Goal: Check status: Check status

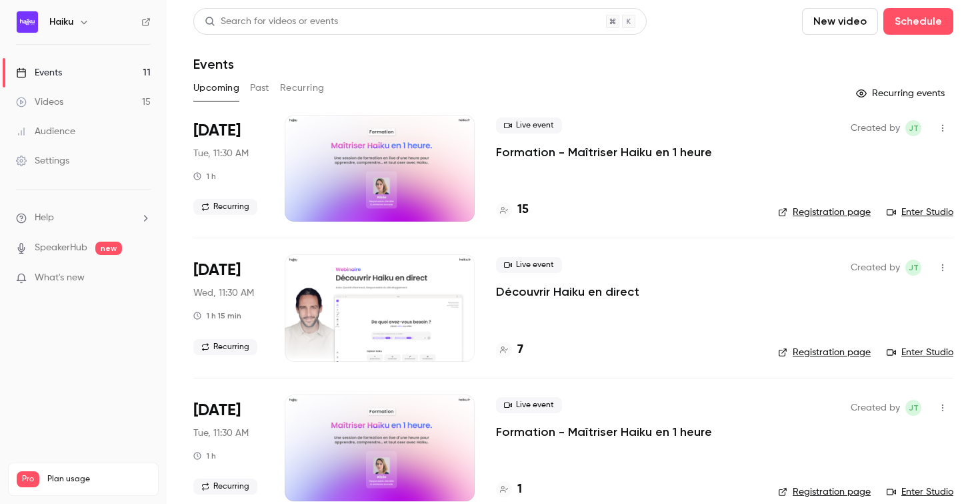
click at [263, 89] on button "Past" at bounding box center [259, 87] width 19 height 21
click at [528, 212] on div "15" at bounding box center [621, 210] width 251 height 18
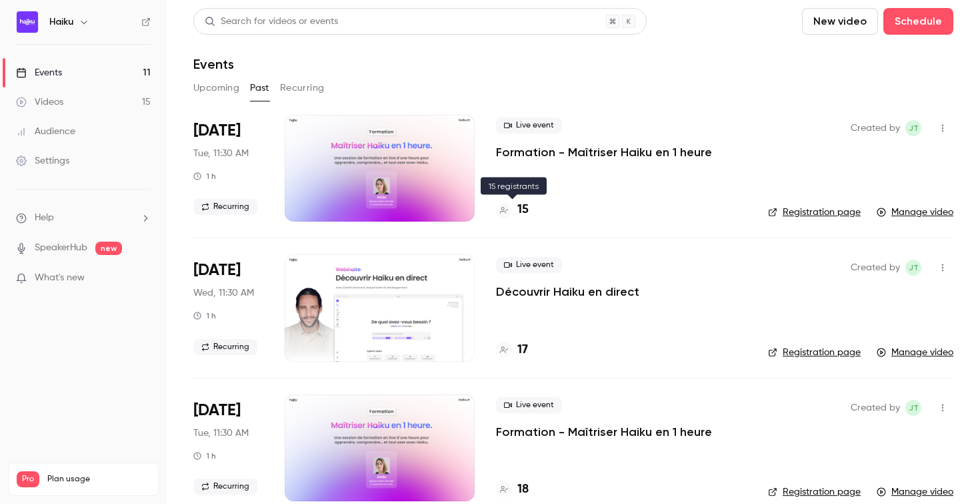
click at [522, 209] on h4 "15" at bounding box center [523, 210] width 11 height 18
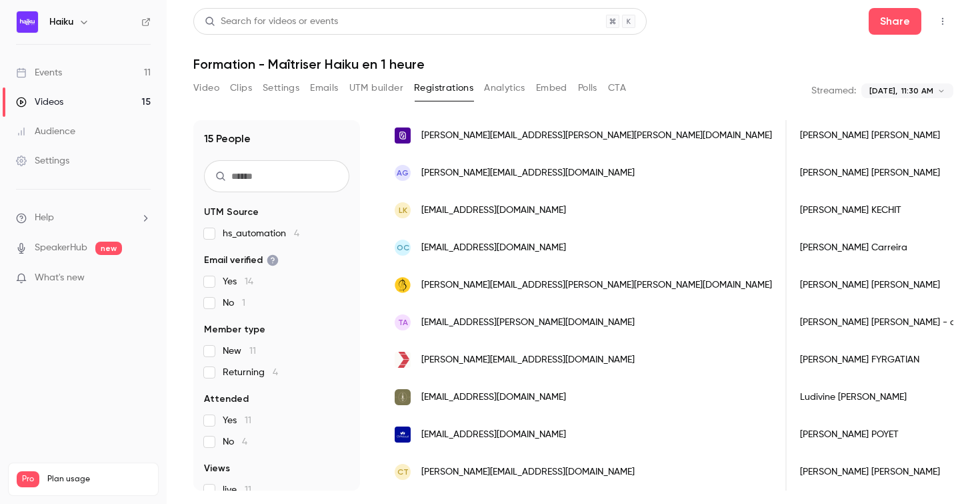
scroll to position [0, 2]
click at [517, 96] on button "Analytics" at bounding box center [504, 87] width 41 height 21
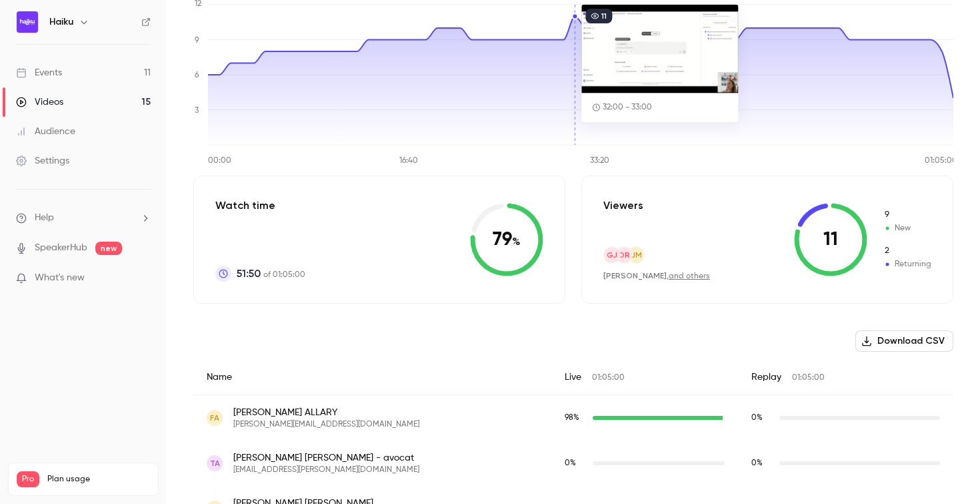
scroll to position [156, 0]
